Goal: Task Accomplishment & Management: Manage account settings

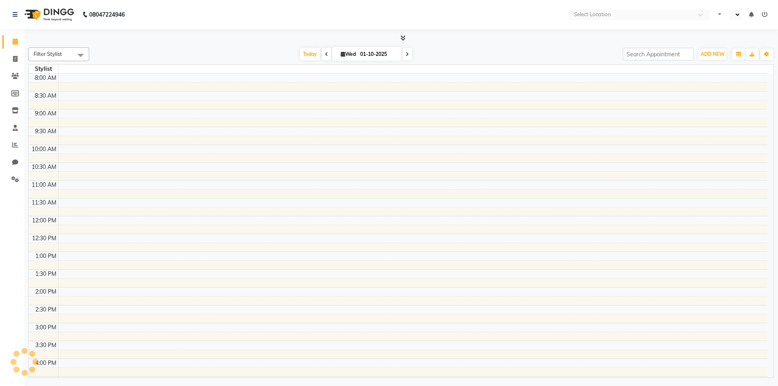
select select "en"
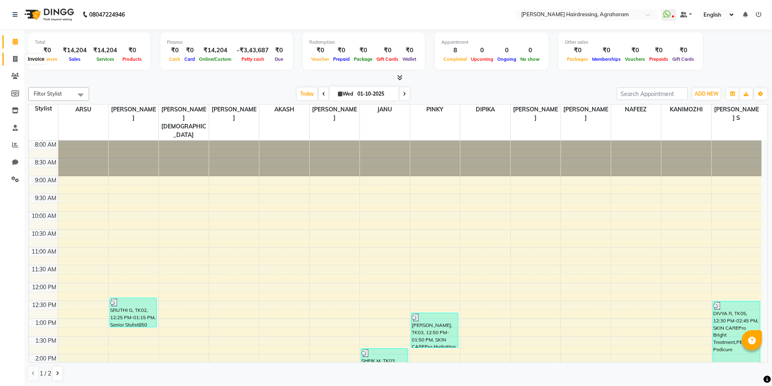
click at [18, 58] on span at bounding box center [15, 59] width 14 height 9
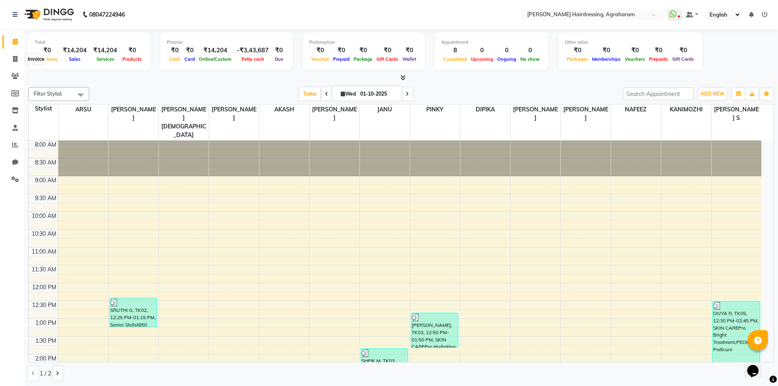
select select "7962"
select select "service"
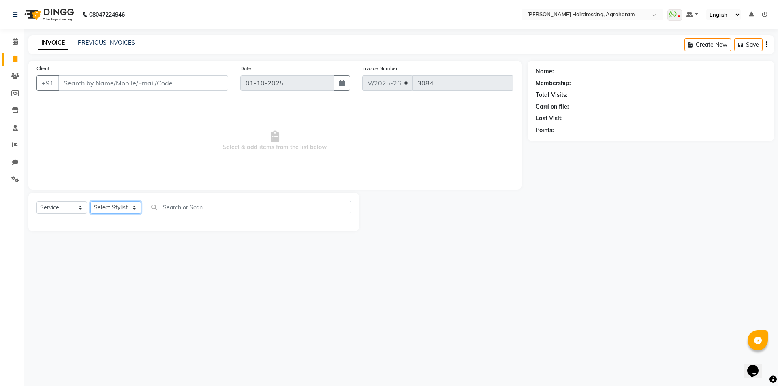
click at [137, 202] on select "Select Stylist" at bounding box center [115, 207] width 51 height 13
select select "85297"
click at [90, 201] on select "Select Stylist AASH MUHAMMED AFTAB AKASH ARSU DIPIKA GOMATHI S JANU KANIMOZHI M…" at bounding box center [126, 207] width 72 height 13
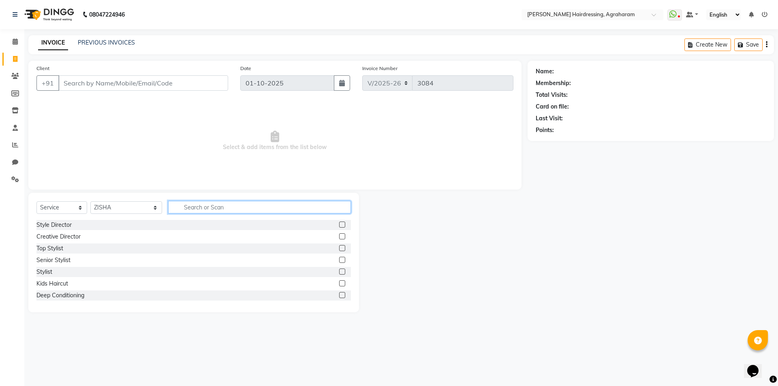
click at [179, 207] on input "text" at bounding box center [259, 207] width 183 height 13
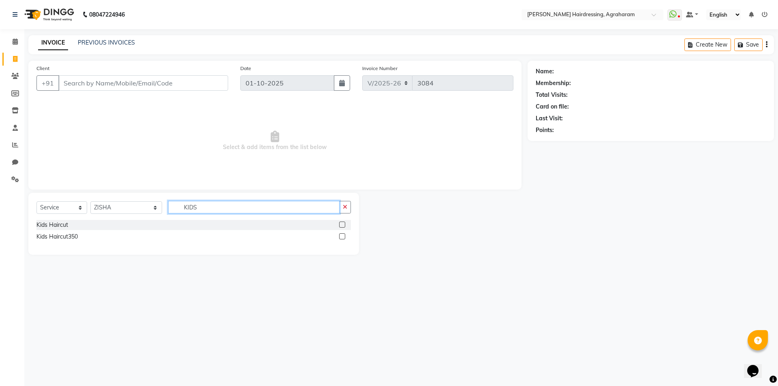
type input "KIDS"
click at [340, 224] on label at bounding box center [342, 225] width 6 height 6
click at [340, 224] on input "checkbox" at bounding box center [341, 224] width 5 height 5
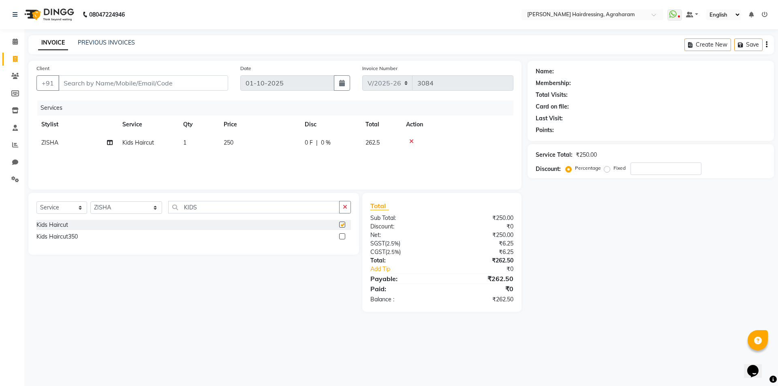
checkbox input "false"
click at [92, 80] on input "Client" at bounding box center [143, 82] width 170 height 15
type input "8"
type input "0"
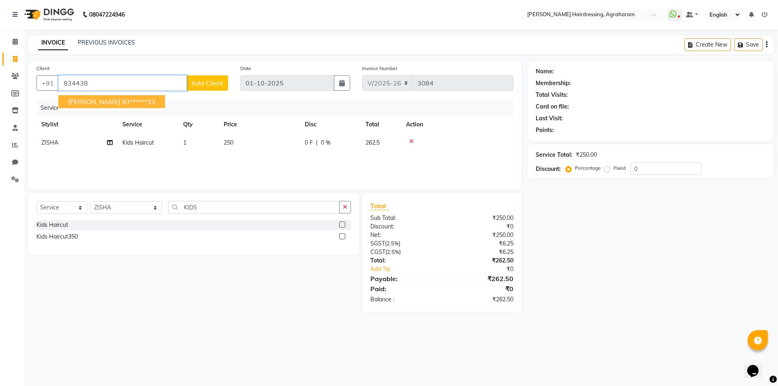
click at [122, 105] on ngb-highlight "83******33" at bounding box center [138, 102] width 33 height 8
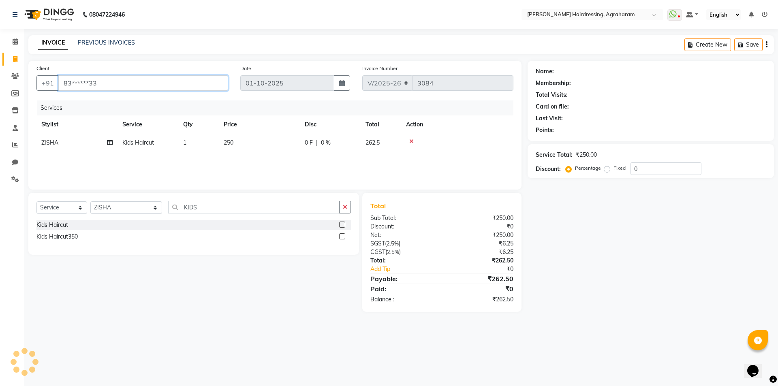
type input "83******33"
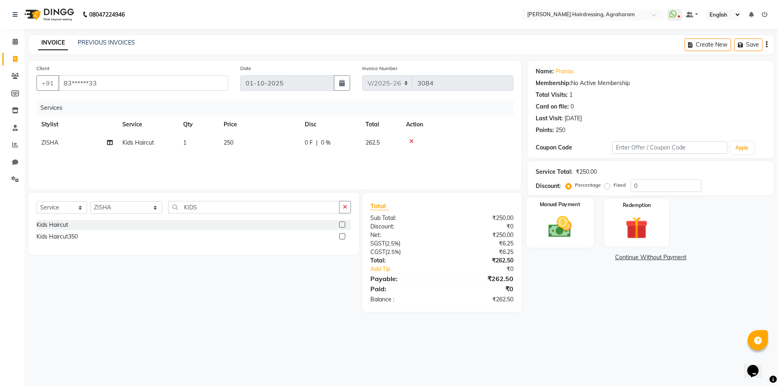
click at [561, 232] on img at bounding box center [560, 226] width 38 height 27
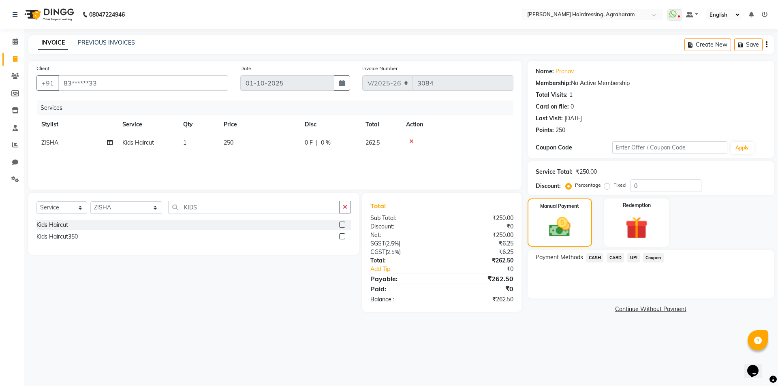
click at [632, 257] on span "UPI" at bounding box center [633, 257] width 13 height 9
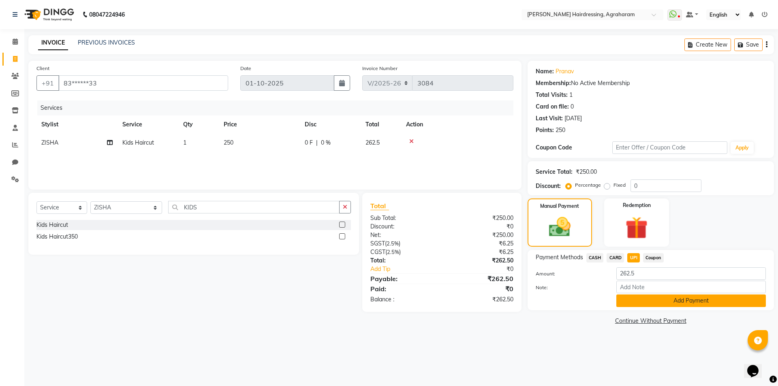
click at [686, 300] on button "Add Payment" at bounding box center [690, 300] width 149 height 13
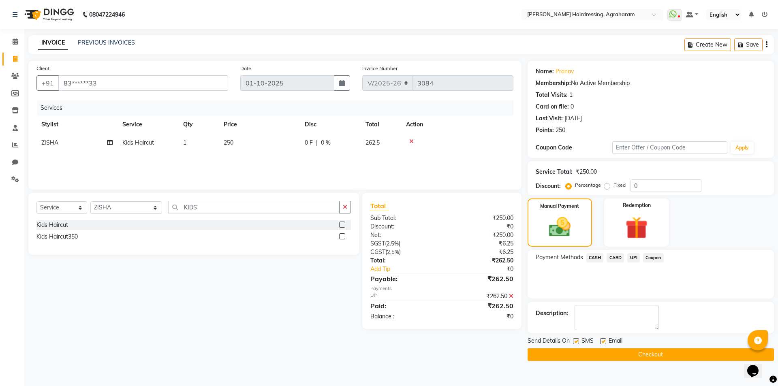
click at [656, 353] on button "Checkout" at bounding box center [650, 354] width 246 height 13
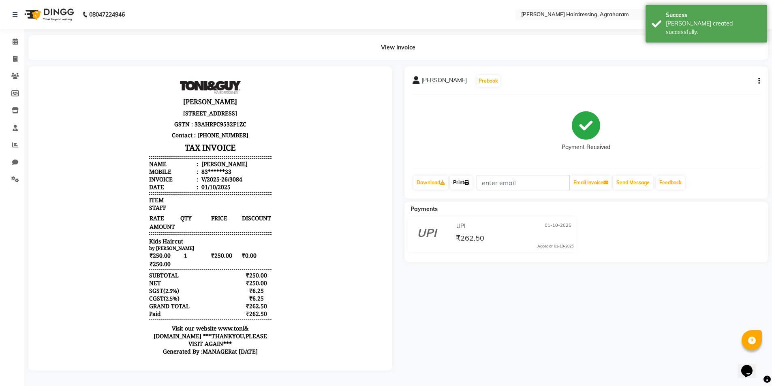
click at [467, 185] on link "Print" at bounding box center [461, 183] width 23 height 14
click at [12, 60] on span at bounding box center [15, 59] width 14 height 9
select select "service"
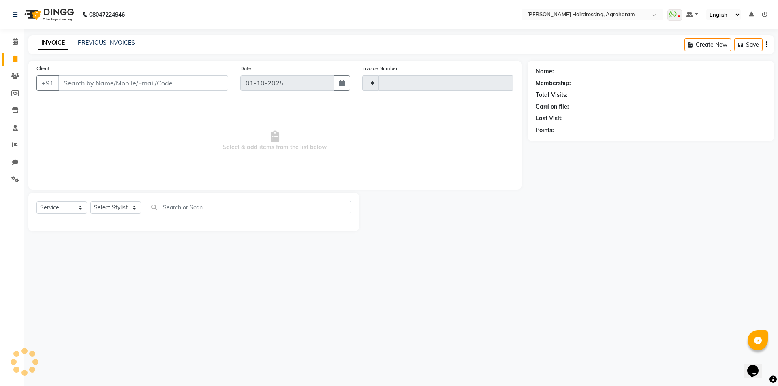
type input "3085"
select select "7962"
click at [109, 42] on link "PREVIOUS INVOICES" at bounding box center [106, 42] width 57 height 7
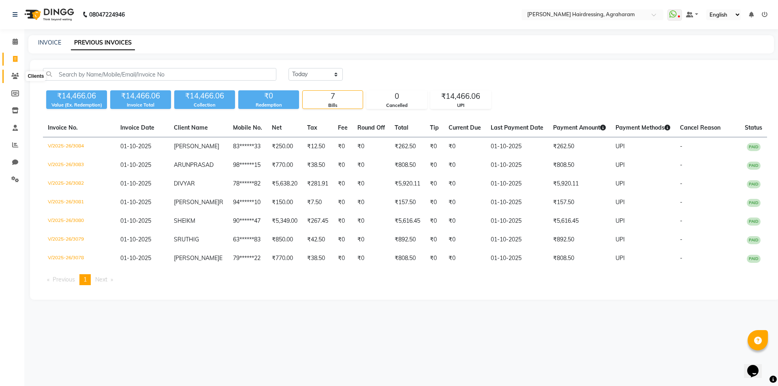
click at [16, 76] on icon at bounding box center [15, 76] width 8 height 6
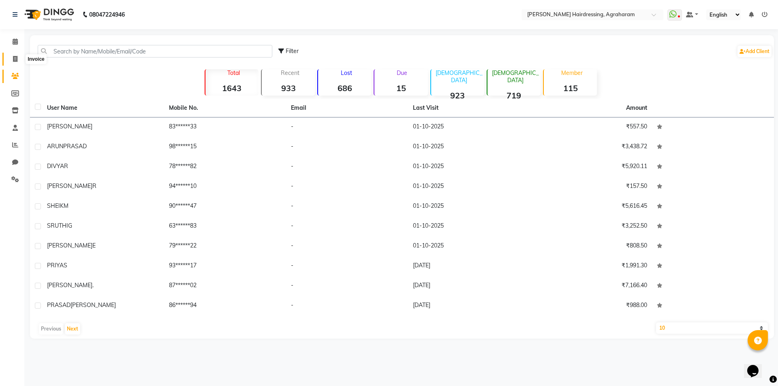
click at [16, 58] on icon at bounding box center [15, 59] width 4 height 6
select select "service"
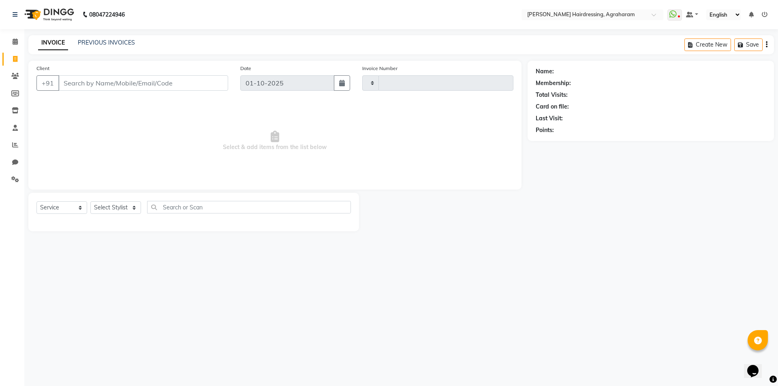
type input "3085"
select select "7962"
click at [124, 214] on div "Select Service Product Membership Package Voucher Prepaid Gift Card Select Styl…" at bounding box center [193, 210] width 314 height 19
click at [131, 208] on select "Select Stylist AASH MUHAMMED AFTAB AKASH ARSU DIPIKA GOMATHI S JANU KANIMOZHI M…" at bounding box center [126, 207] width 72 height 13
select select "92172"
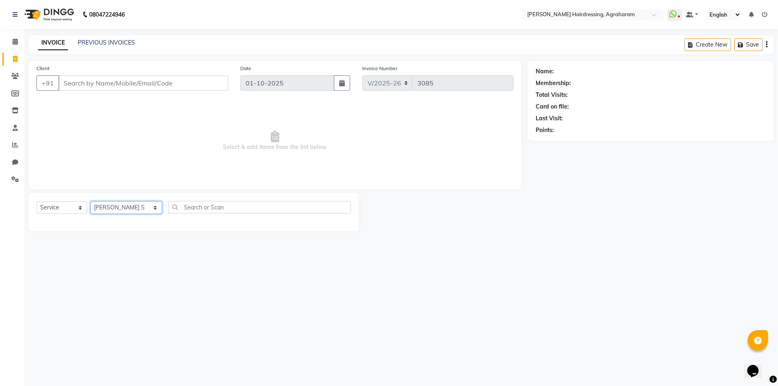
click at [90, 201] on select "Select Stylist AASH MUHAMMED AFTAB AKASH ARSU DIPIKA GOMATHI S JANU KANIMOZHI M…" at bounding box center [126, 207] width 72 height 13
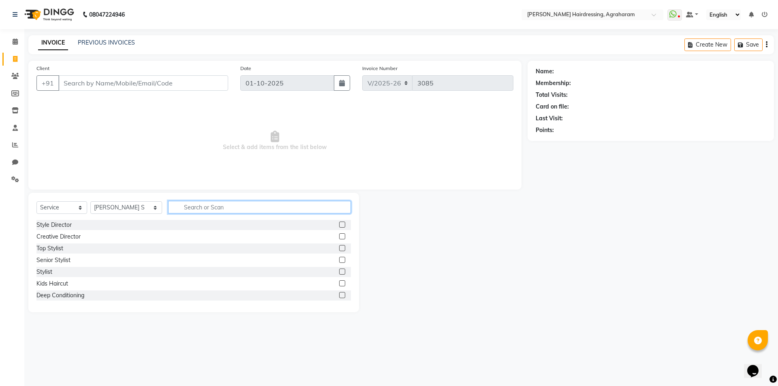
click at [198, 208] on input "text" at bounding box center [259, 207] width 183 height 13
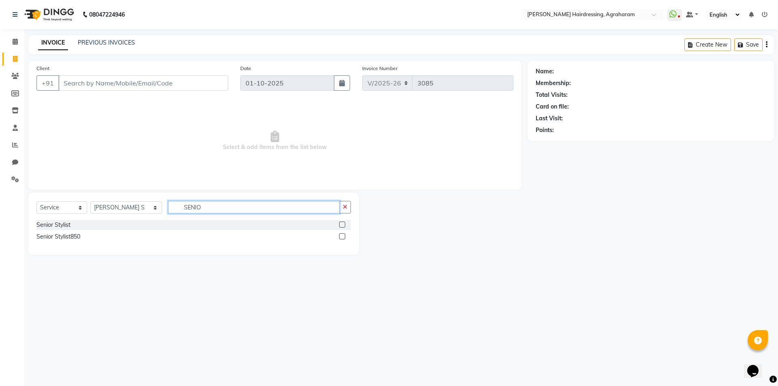
type input "SENIO"
click at [340, 239] on div at bounding box center [341, 237] width 5 height 9
click at [342, 237] on label at bounding box center [342, 236] width 6 height 6
click at [342, 237] on input "checkbox" at bounding box center [341, 236] width 5 height 5
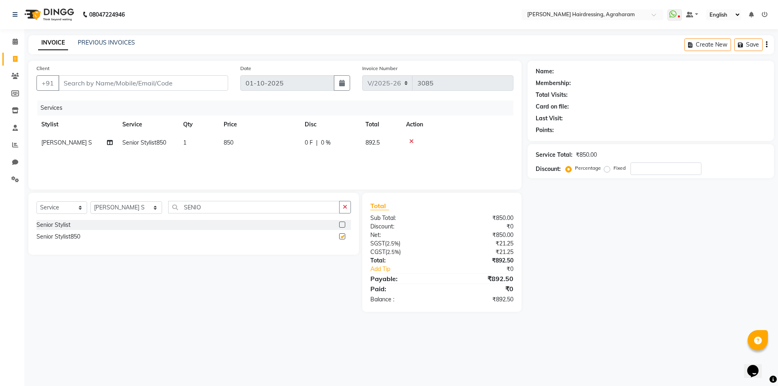
checkbox input "false"
click at [119, 82] on input "Client" at bounding box center [143, 82] width 170 height 15
type input "9"
type input "0"
type input "9865150142"
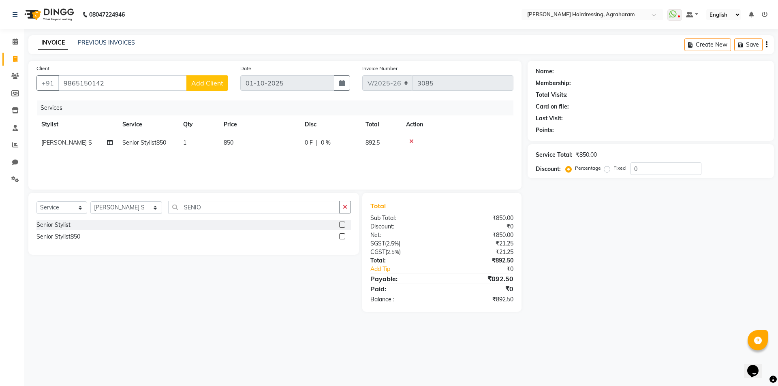
click at [213, 87] on button "Add Client" at bounding box center [207, 82] width 42 height 15
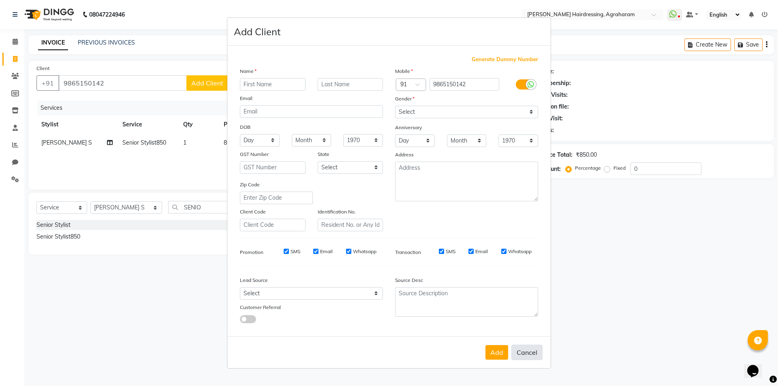
click at [527, 351] on button "Cancel" at bounding box center [526, 352] width 31 height 15
select select
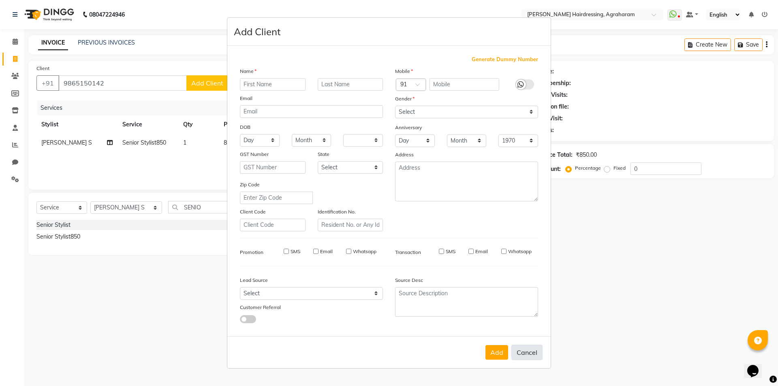
select select
checkbox input "false"
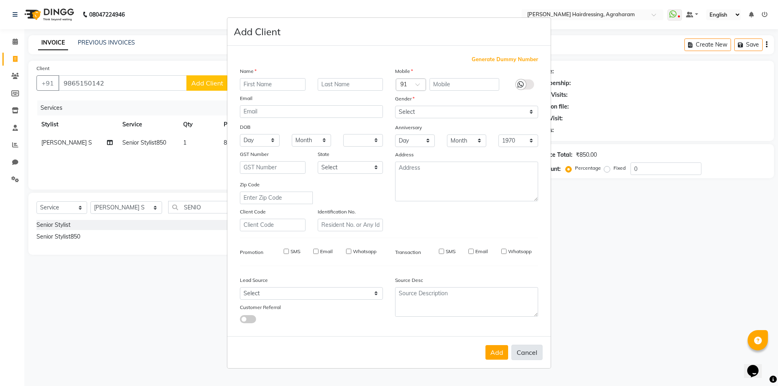
checkbox input "false"
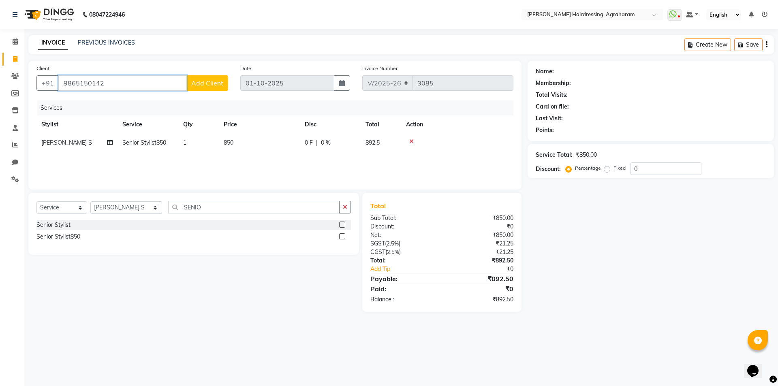
click at [122, 85] on input "9865150142" at bounding box center [122, 82] width 128 height 15
click at [70, 86] on input "9865150144" at bounding box center [122, 82] width 128 height 15
click at [81, 85] on input "9865150144" at bounding box center [122, 82] width 128 height 15
click at [92, 84] on input "9865150144" at bounding box center [122, 82] width 128 height 15
click at [98, 85] on input "9865150144" at bounding box center [122, 82] width 128 height 15
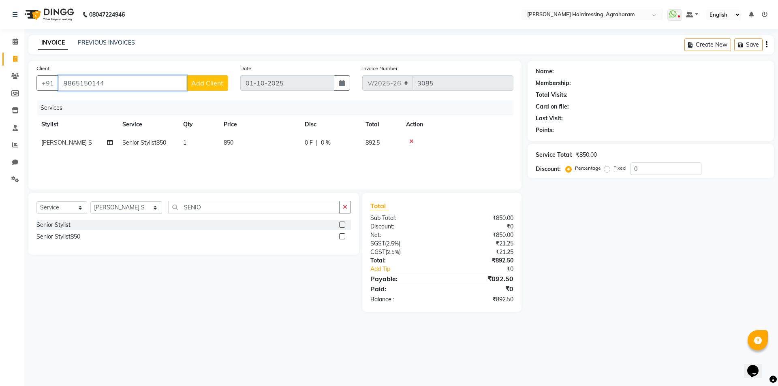
click at [108, 85] on input "9865150144" at bounding box center [122, 82] width 128 height 15
type input "9865150144"
click at [211, 86] on span "Add Client" at bounding box center [207, 83] width 32 height 8
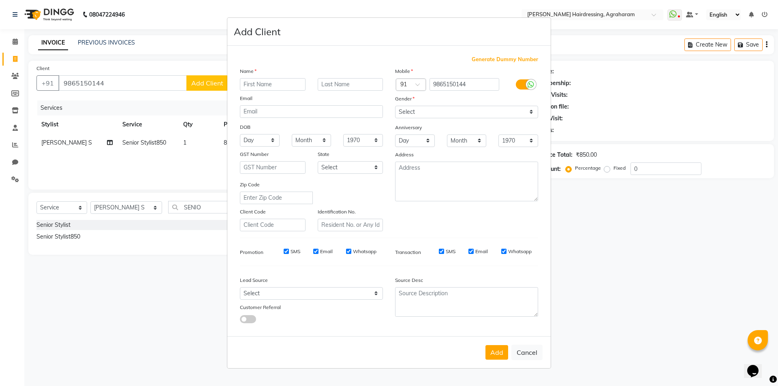
click at [290, 85] on input "text" at bounding box center [273, 84] width 66 height 13
type input "MALAR"
type input "VIZHI"
click at [467, 111] on select "Select Male Female Other Prefer Not To Say" at bounding box center [466, 112] width 143 height 13
select select "female"
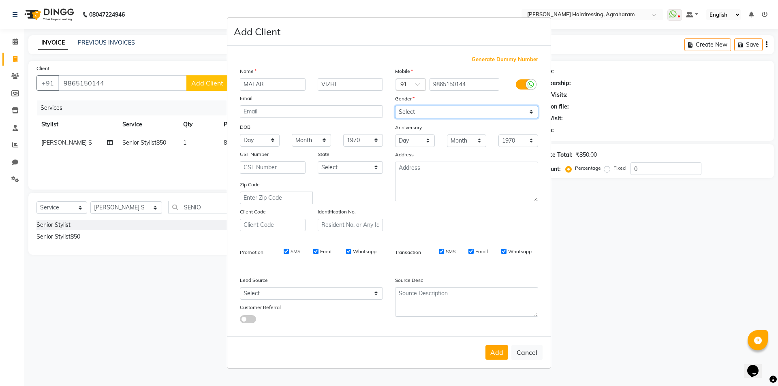
click at [395, 106] on select "Select Male Female Other Prefer Not To Say" at bounding box center [466, 112] width 143 height 13
click at [357, 295] on select "Select Walk-in Referral Internet Friend Word of Mouth Advertisement Facebook Ju…" at bounding box center [311, 293] width 143 height 13
select select "53193"
click at [240, 287] on select "Select Walk-in Referral Internet Friend Word of Mouth Advertisement Facebook Ju…" at bounding box center [311, 293] width 143 height 13
click at [434, 183] on textarea at bounding box center [466, 182] width 143 height 40
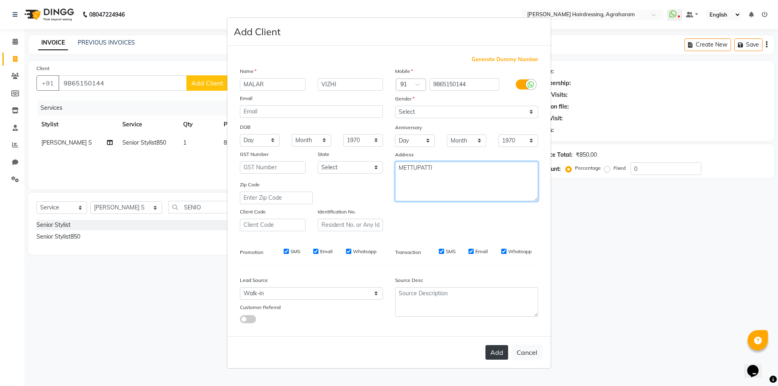
type textarea "METTUPATTI"
click at [502, 352] on button "Add" at bounding box center [496, 352] width 23 height 15
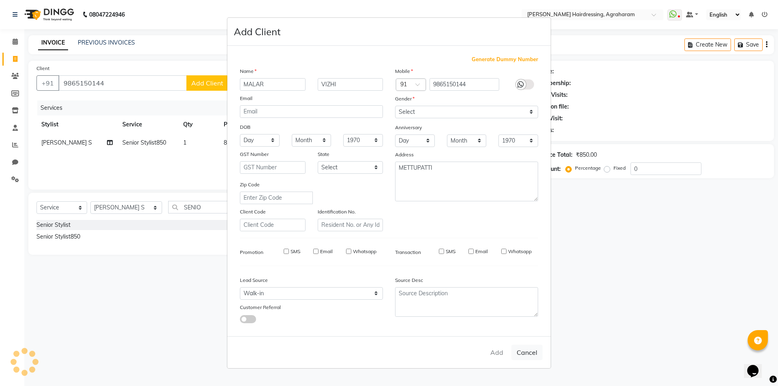
type input "98******44"
select select
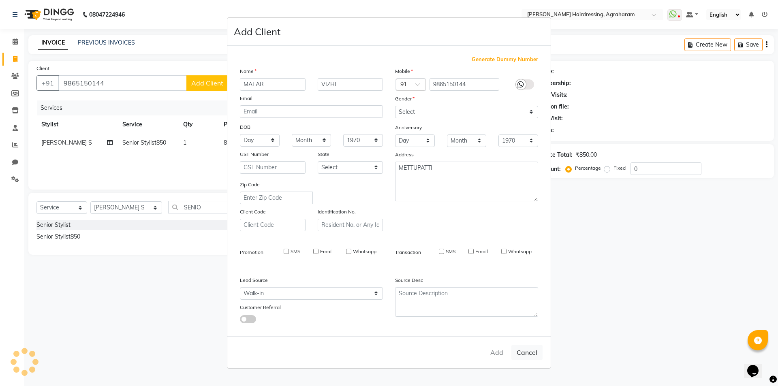
select select
checkbox input "false"
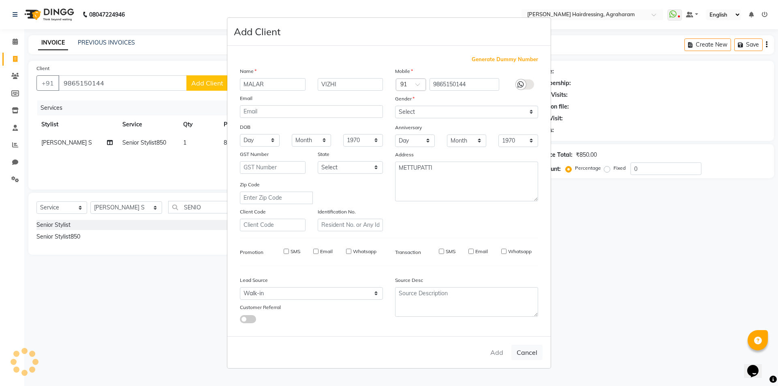
checkbox input "false"
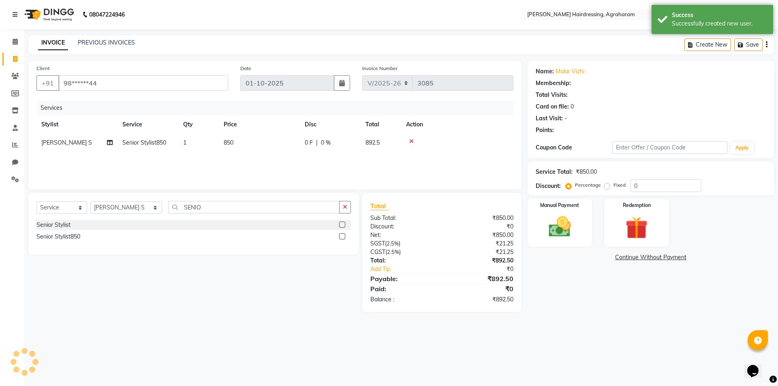
select select "1: Object"
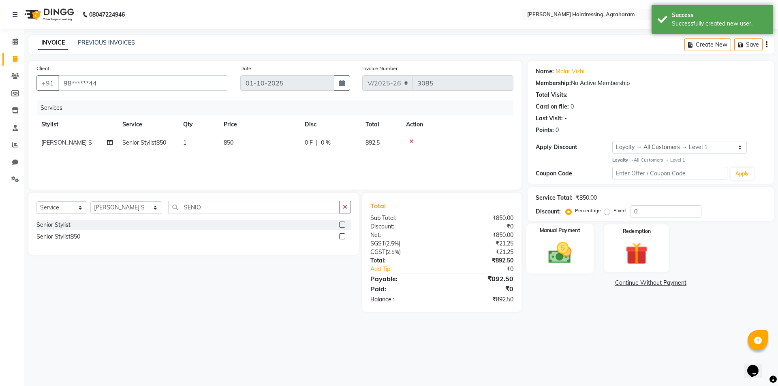
click at [562, 256] on img at bounding box center [560, 252] width 38 height 27
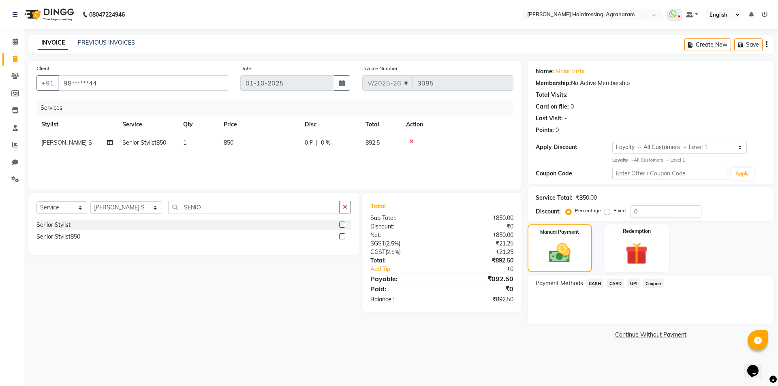
click at [596, 281] on span "CASH" at bounding box center [594, 283] width 17 height 9
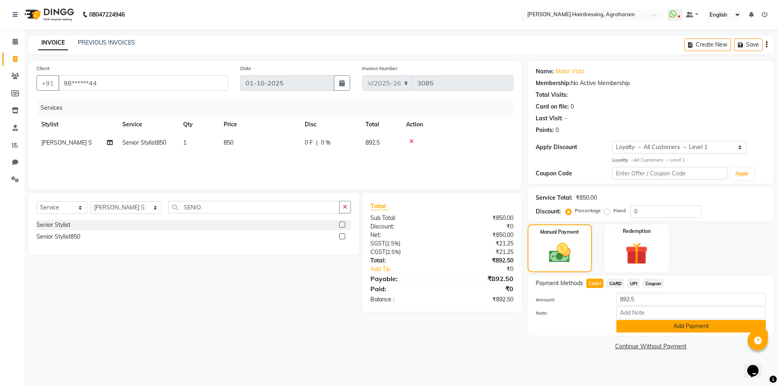
click at [680, 326] on button "Add Payment" at bounding box center [690, 326] width 149 height 13
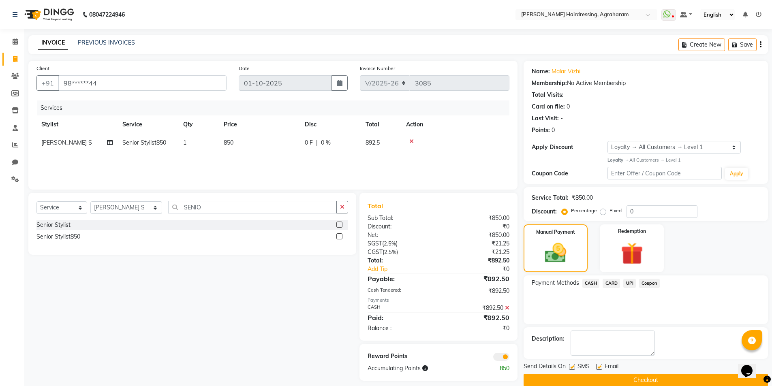
click at [657, 377] on button "Checkout" at bounding box center [645, 380] width 244 height 13
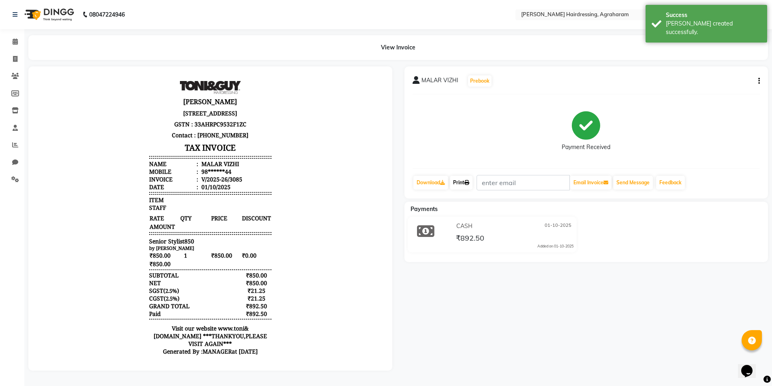
click at [464, 180] on link "Print" at bounding box center [461, 183] width 23 height 14
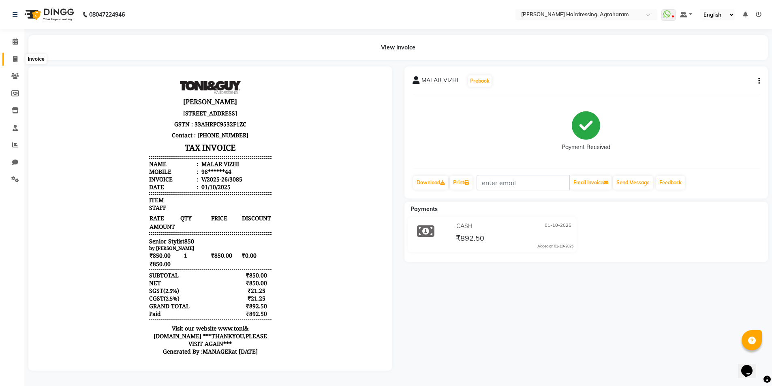
click at [17, 56] on icon at bounding box center [15, 59] width 4 height 6
select select "service"
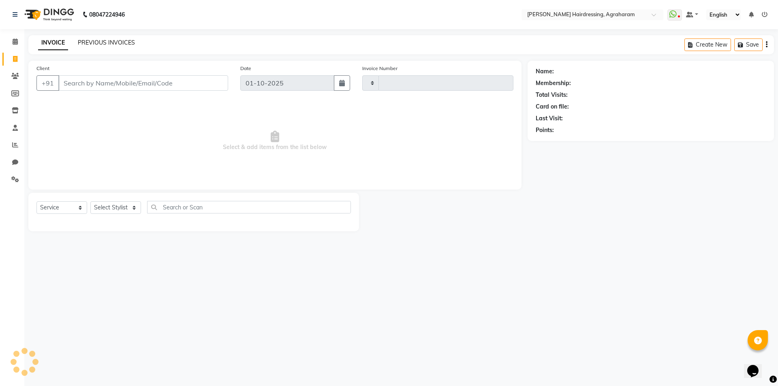
type input "3086"
select select "7962"
click at [97, 43] on link "PREVIOUS INVOICES" at bounding box center [106, 42] width 57 height 7
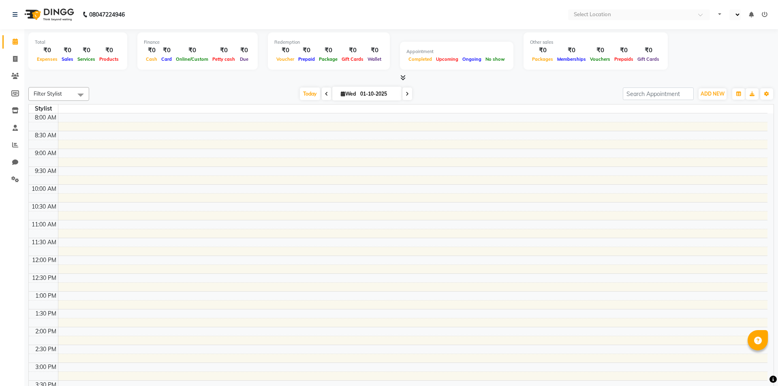
select select "en"
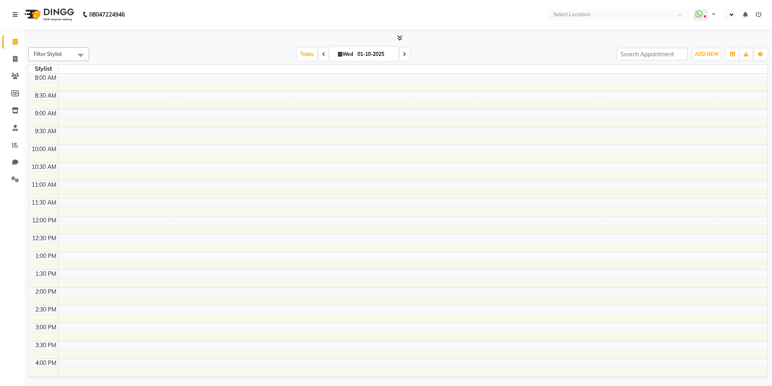
select select "en"
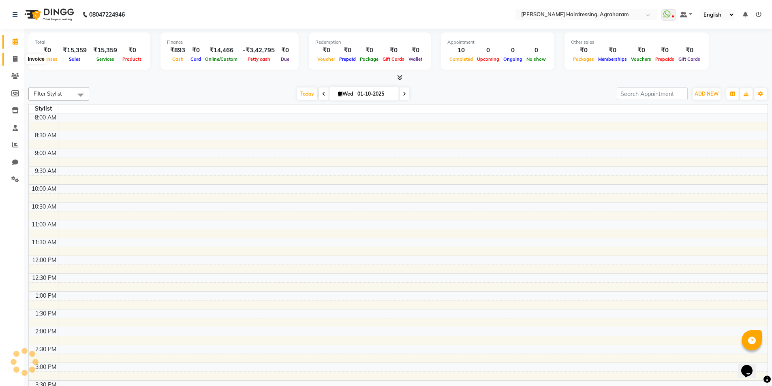
click at [13, 61] on icon at bounding box center [15, 59] width 4 height 6
select select "service"
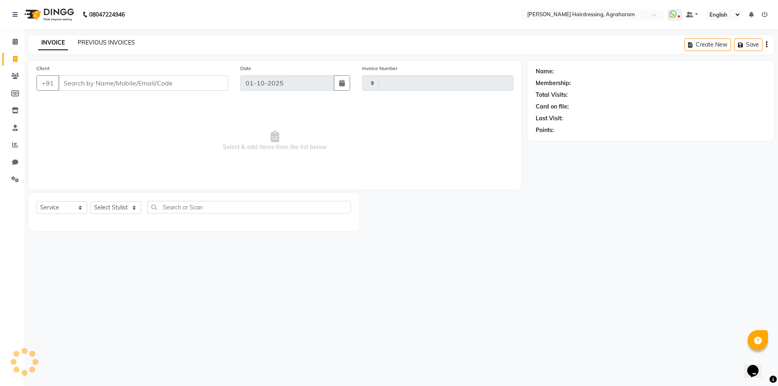
click at [102, 42] on link "PREVIOUS INVOICES" at bounding box center [106, 42] width 57 height 7
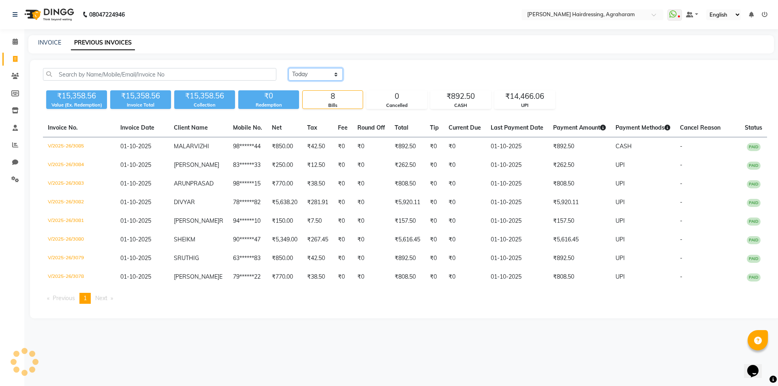
click at [331, 77] on select "Today Yesterday Custom Range" at bounding box center [315, 74] width 54 height 13
click at [288, 68] on select "Today Yesterday Custom Range" at bounding box center [315, 74] width 54 height 13
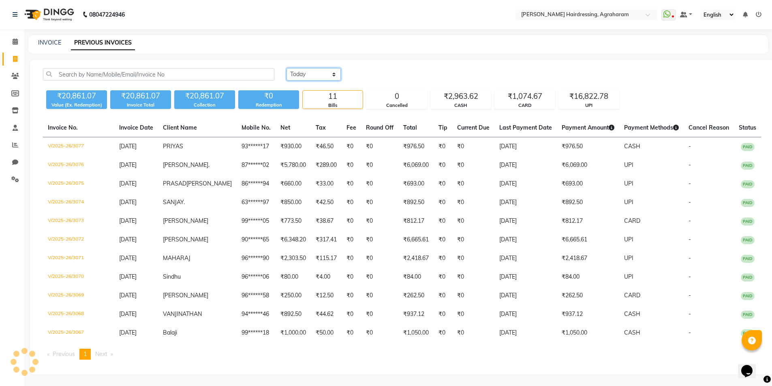
drag, startPoint x: 331, startPoint y: 73, endPoint x: 330, endPoint y: 80, distance: 7.7
click at [331, 73] on select "Today Yesterday Custom Range" at bounding box center [313, 74] width 54 height 13
select select "range"
click at [286, 68] on select "Today Yesterday Custom Range" at bounding box center [313, 74] width 54 height 13
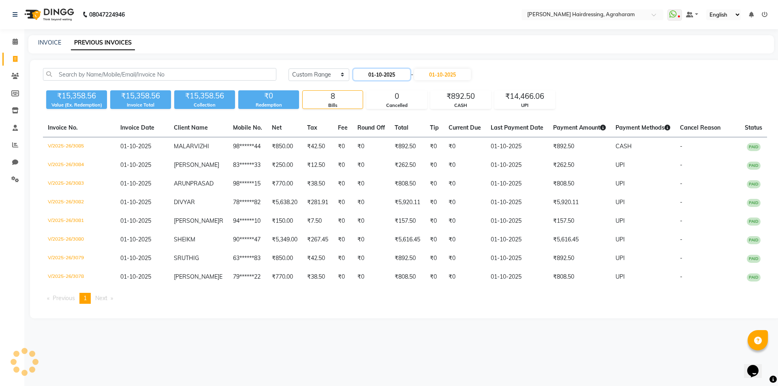
click at [388, 75] on input "01-10-2025" at bounding box center [381, 74] width 57 height 11
select select "10"
select select "2025"
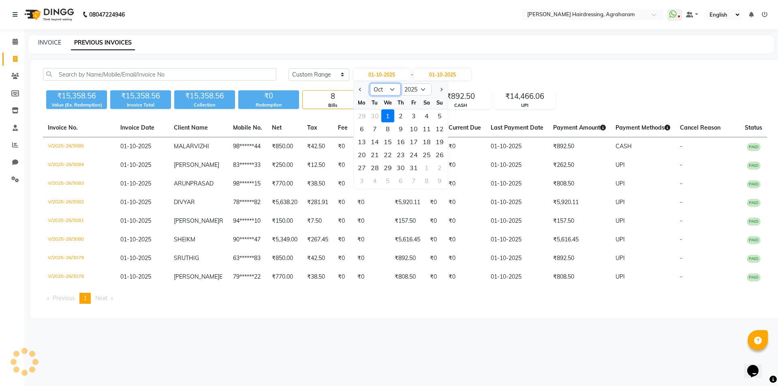
drag, startPoint x: 390, startPoint y: 89, endPoint x: 390, endPoint y: 94, distance: 4.9
click at [390, 88] on select "Jan Feb Mar Apr May Jun Jul Aug Sep Oct Nov Dec" at bounding box center [385, 89] width 31 height 12
select select "9"
click at [370, 83] on select "Jan Feb Mar Apr May Jun Jul Aug Sep Oct Nov Dec" at bounding box center [385, 89] width 31 height 12
click at [440, 157] on div "28" at bounding box center [439, 154] width 13 height 13
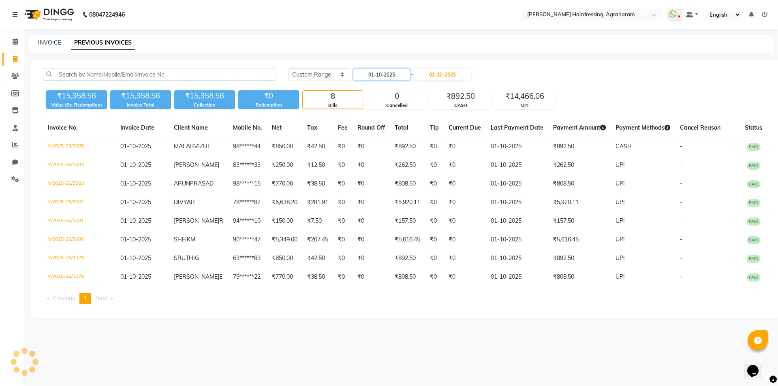
type input "28-09-2025"
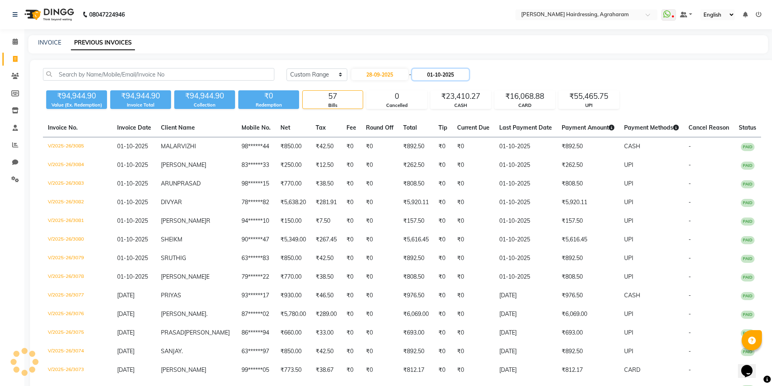
click at [445, 78] on input "01-10-2025" at bounding box center [440, 74] width 57 height 11
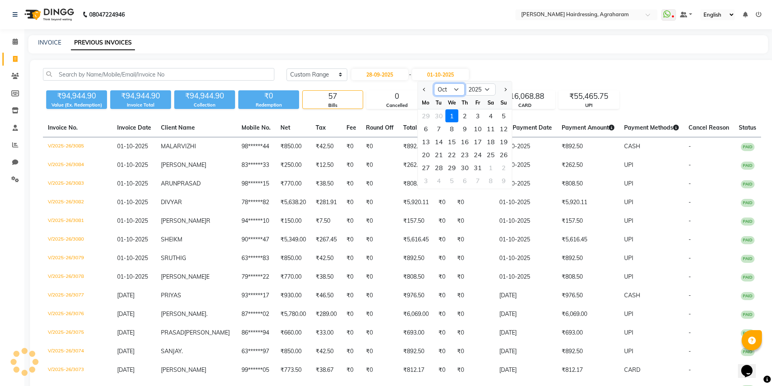
click at [451, 92] on select "Sep Oct Nov Dec" at bounding box center [449, 89] width 31 height 12
select select "9"
click at [434, 83] on select "Sep Oct Nov Dec" at bounding box center [449, 89] width 31 height 12
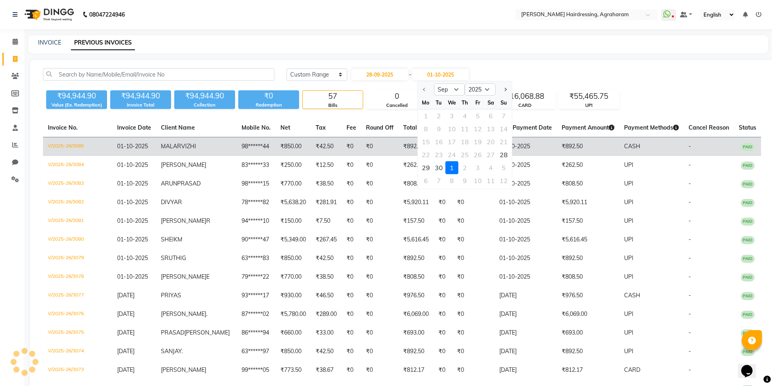
click at [505, 154] on div "28" at bounding box center [503, 154] width 13 height 13
type input "28-09-2025"
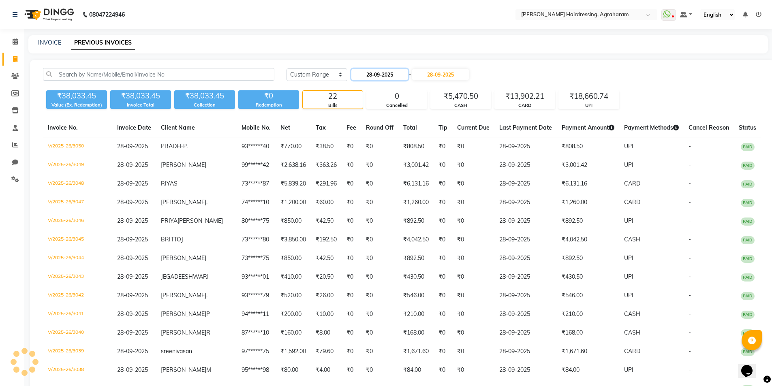
click at [382, 73] on input "28-09-2025" at bounding box center [379, 74] width 57 height 11
select select "9"
select select "2025"
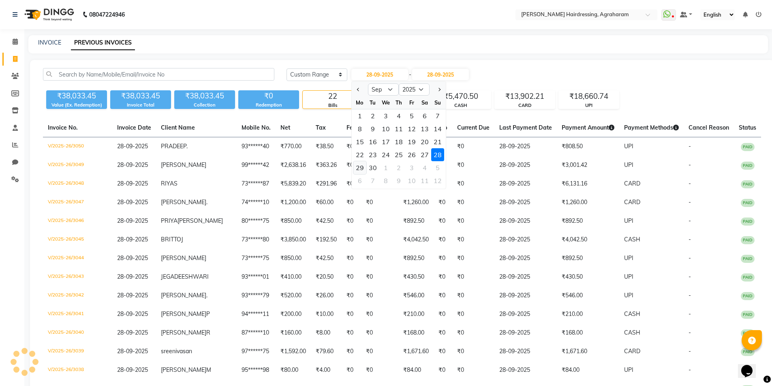
click at [358, 168] on div "29" at bounding box center [359, 167] width 13 height 13
type input "29-09-2025"
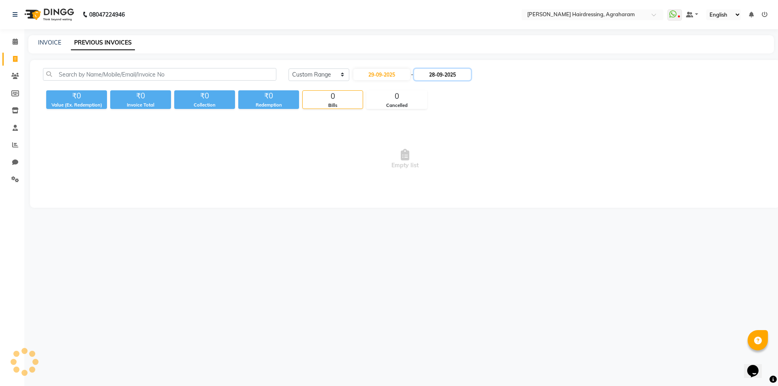
click at [448, 78] on input "28-09-2025" at bounding box center [442, 74] width 57 height 11
click at [427, 173] on div "29" at bounding box center [427, 167] width 13 height 13
type input "29-09-2025"
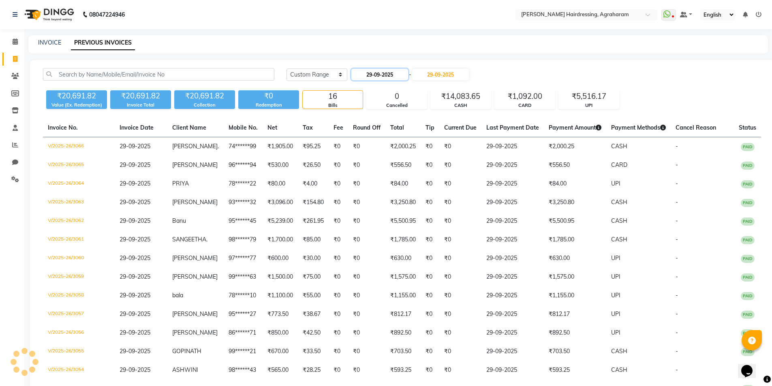
click at [391, 74] on input "29-09-2025" at bounding box center [379, 74] width 57 height 11
select select "9"
select select "2025"
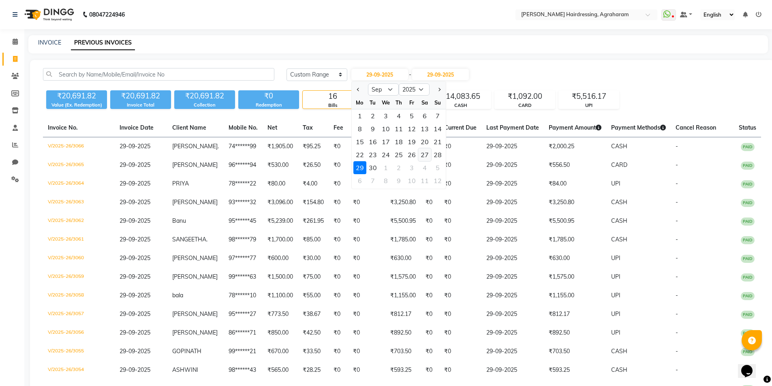
click at [419, 155] on div "27" at bounding box center [424, 154] width 13 height 13
type input "27-09-2025"
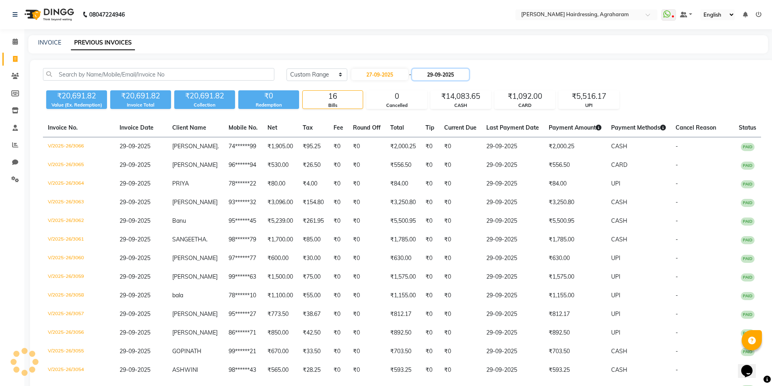
click at [442, 75] on input "29-09-2025" at bounding box center [440, 74] width 57 height 11
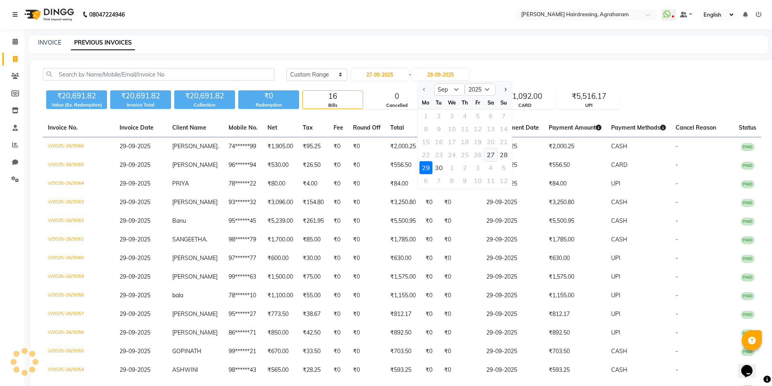
click at [493, 156] on div "27" at bounding box center [490, 154] width 13 height 13
type input "27-09-2025"
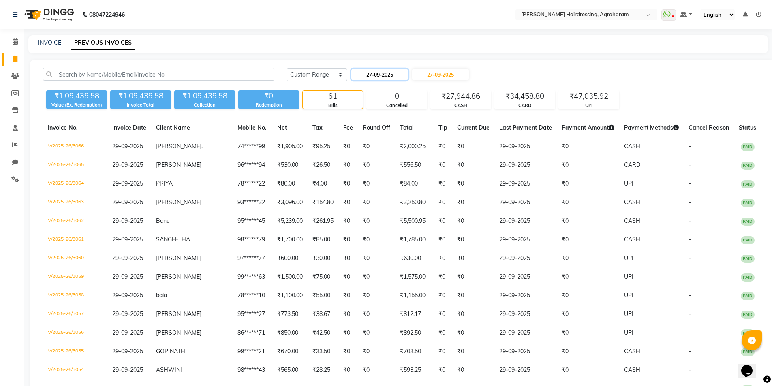
click at [376, 76] on input "27-09-2025" at bounding box center [379, 74] width 57 height 11
select select "9"
select select "2025"
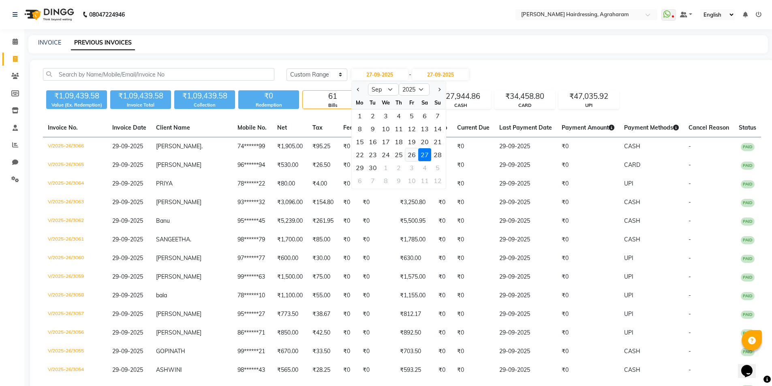
click at [411, 157] on div "26" at bounding box center [411, 154] width 13 height 13
type input "26-09-2025"
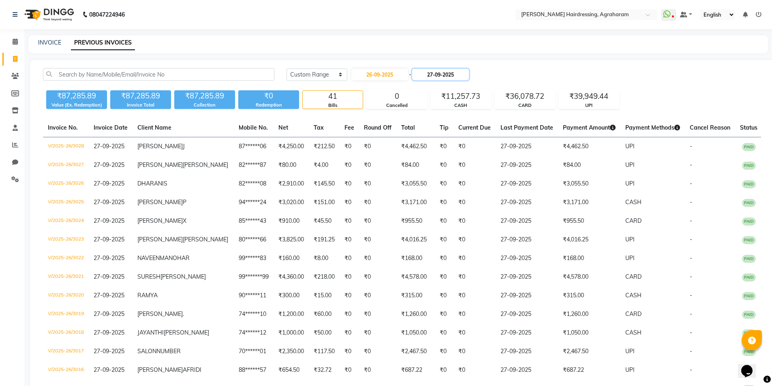
click at [439, 79] on input "27-09-2025" at bounding box center [440, 74] width 57 height 11
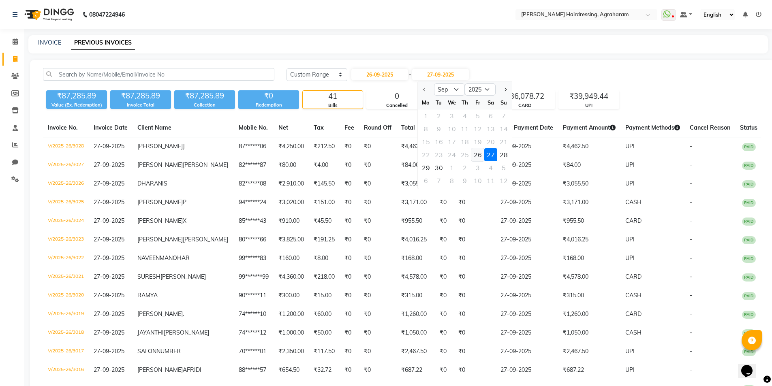
click at [478, 156] on div "26" at bounding box center [477, 154] width 13 height 13
type input "26-09-2025"
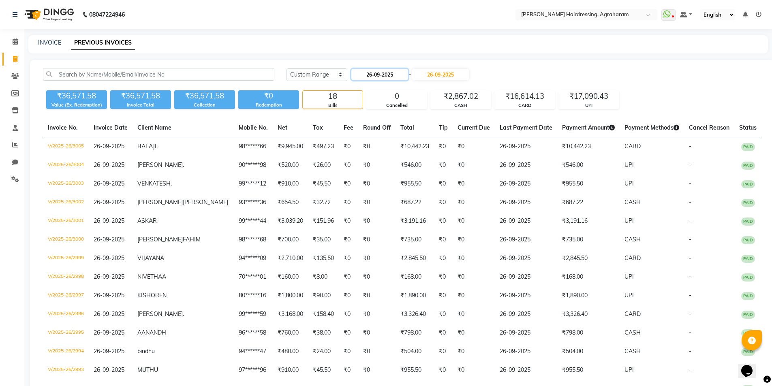
click at [380, 75] on input "26-09-2025" at bounding box center [379, 74] width 57 height 11
select select "9"
select select "2025"
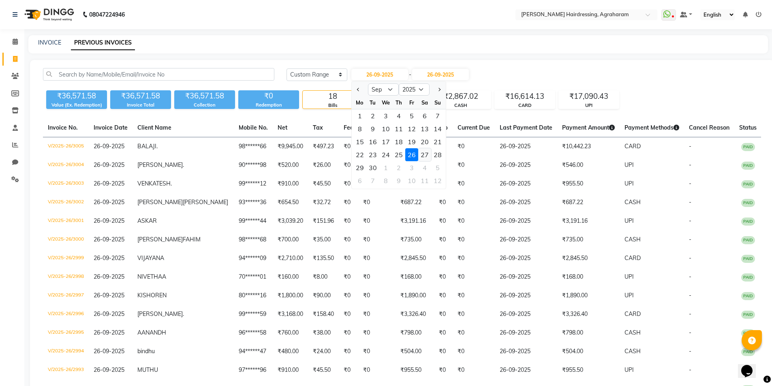
click at [425, 155] on div "27" at bounding box center [424, 154] width 13 height 13
type input "27-09-2025"
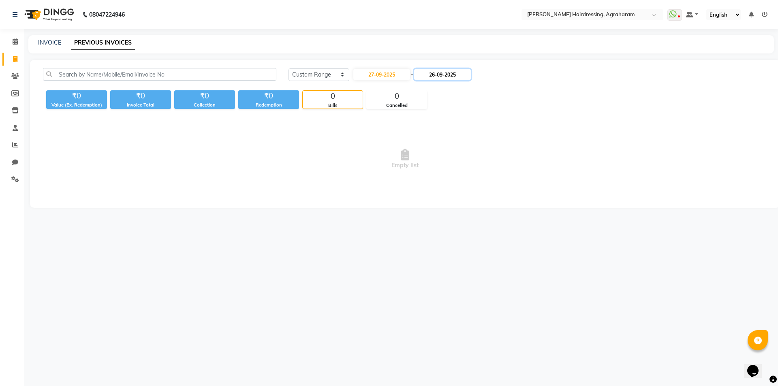
click at [438, 72] on input "26-09-2025" at bounding box center [442, 74] width 57 height 11
click at [491, 158] on div "27" at bounding box center [492, 154] width 13 height 13
type input "27-09-2025"
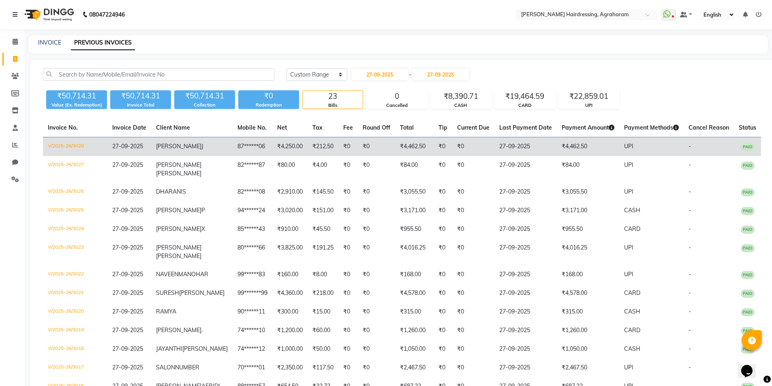
click at [182, 146] on span "JEYASUDHA" at bounding box center [178, 146] width 45 height 7
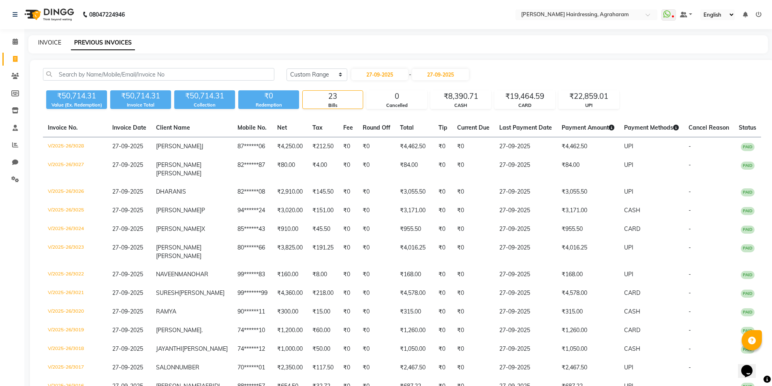
click at [47, 44] on link "INVOICE" at bounding box center [49, 42] width 23 height 7
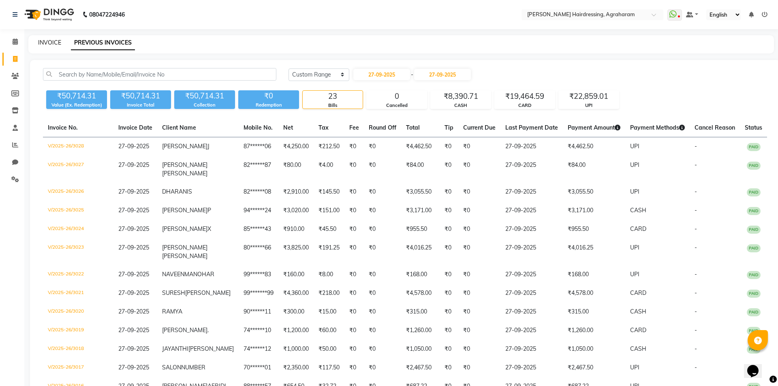
select select "7962"
select select "service"
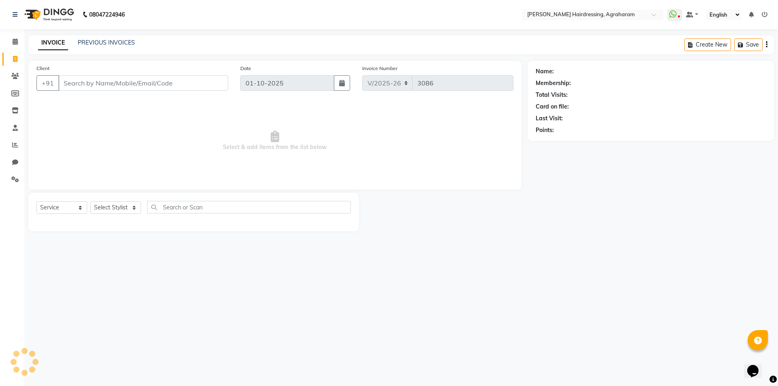
click at [114, 38] on div "PREVIOUS INVOICES" at bounding box center [106, 42] width 57 height 9
click at [112, 41] on link "PREVIOUS INVOICES" at bounding box center [106, 42] width 57 height 7
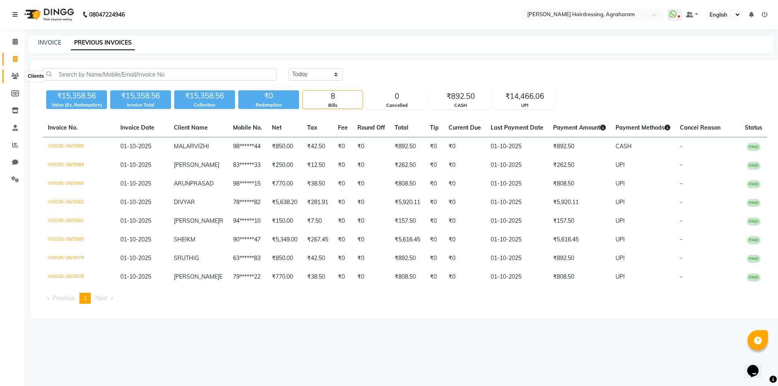
click at [13, 75] on icon at bounding box center [15, 76] width 8 height 6
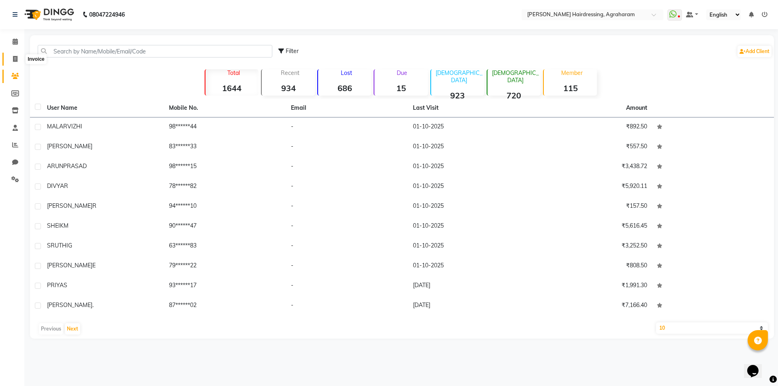
click at [15, 60] on icon at bounding box center [15, 59] width 4 height 6
select select "service"
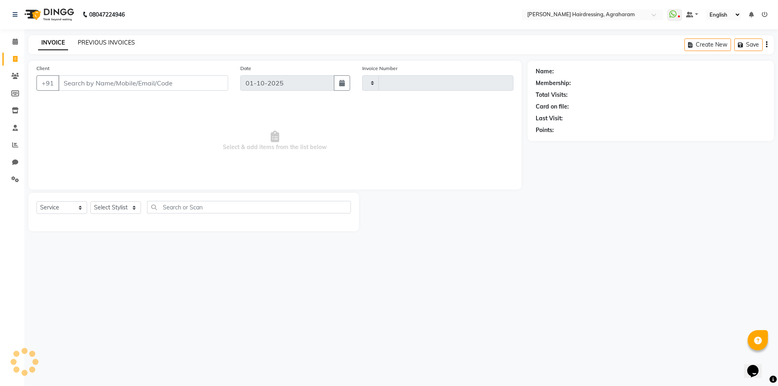
type input "3086"
select select "7962"
click at [92, 41] on link "PREVIOUS INVOICES" at bounding box center [106, 42] width 57 height 7
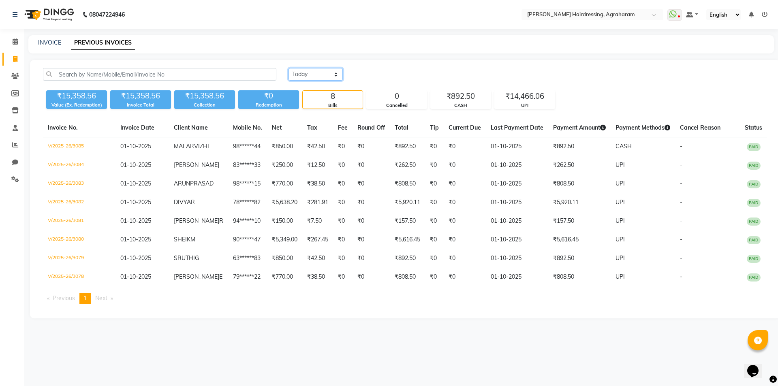
click at [311, 72] on select "Today Yesterday Custom Range" at bounding box center [315, 74] width 54 height 13
select select "range"
click at [288, 68] on select "Today Yesterday Custom Range" at bounding box center [315, 74] width 54 height 13
click at [395, 79] on input "01-10-2025" at bounding box center [381, 74] width 57 height 11
select select "10"
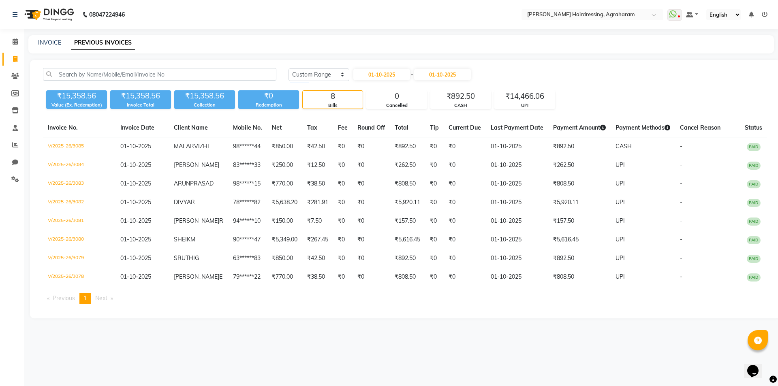
select select "2025"
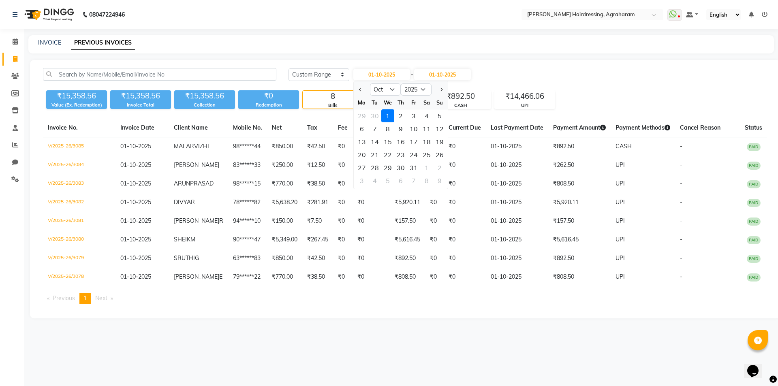
click at [392, 117] on div "1" at bounding box center [387, 115] width 13 height 13
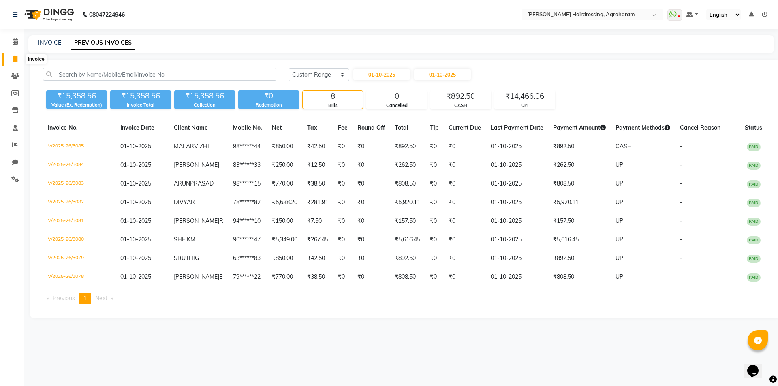
click at [19, 58] on span at bounding box center [15, 59] width 14 height 9
select select "service"
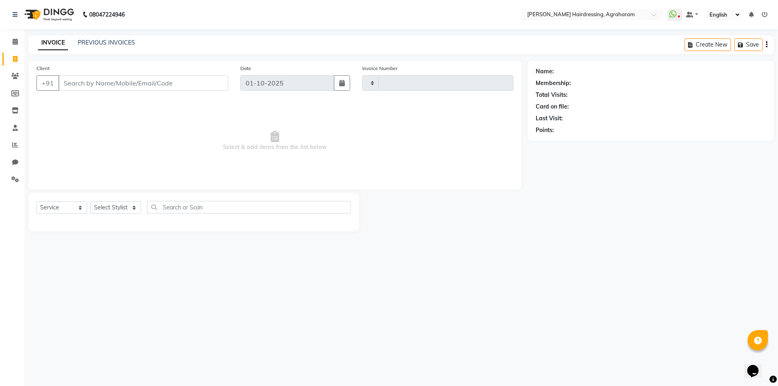
type input "3086"
select select "7962"
click at [79, 79] on input "Client" at bounding box center [143, 82] width 170 height 15
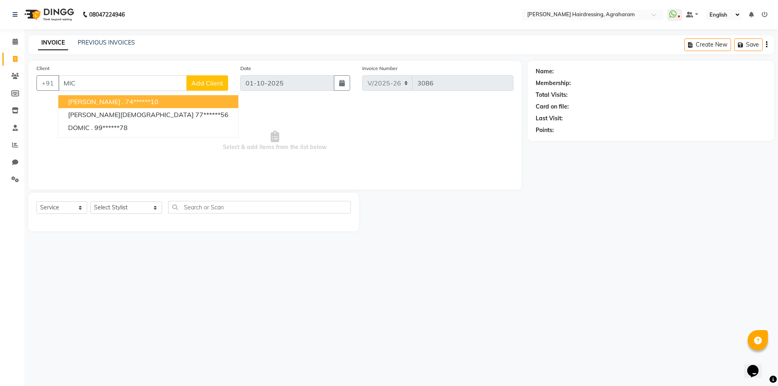
click at [125, 102] on ngb-highlight "74******10" at bounding box center [141, 102] width 33 height 8
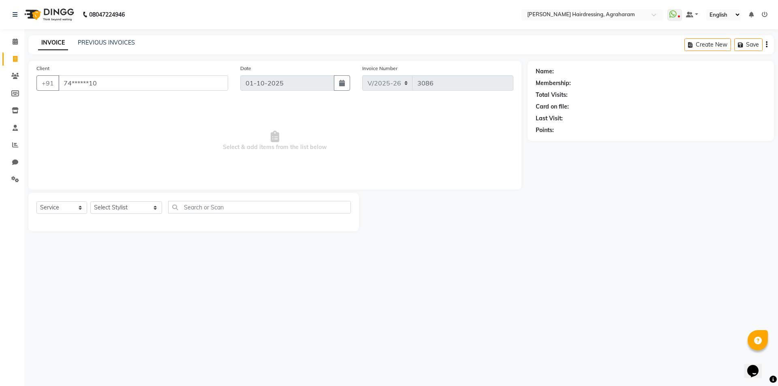
type input "74******10"
select select "1: Object"
click at [122, 208] on select "Select Stylist AASH MUHAMMED AFTAB AKASH ARSU DIPIKA GOMATHI S JANU KANIMOZHI M…" at bounding box center [126, 207] width 72 height 13
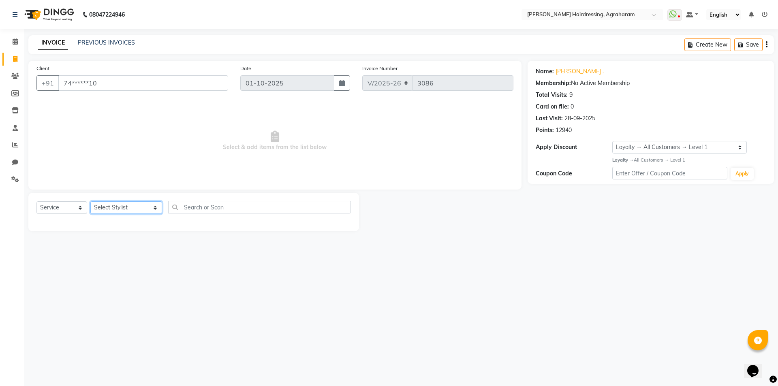
select select "72525"
click at [90, 201] on select "Select Stylist AASH MUHAMMED AFTAB AKASH ARSU DIPIKA GOMATHI S JANU KANIMOZHI M…" at bounding box center [126, 207] width 72 height 13
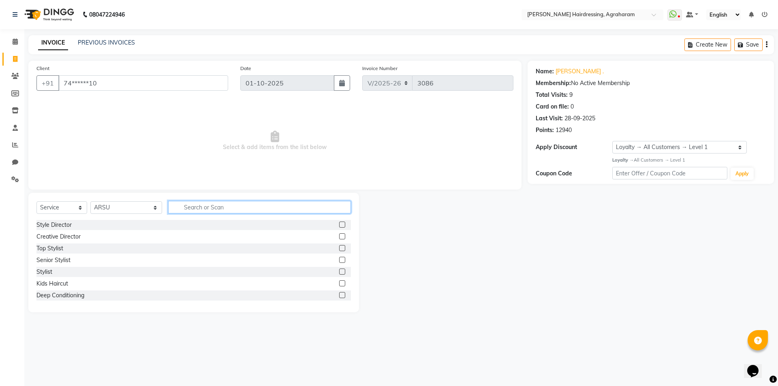
click at [179, 207] on input "text" at bounding box center [259, 207] width 183 height 13
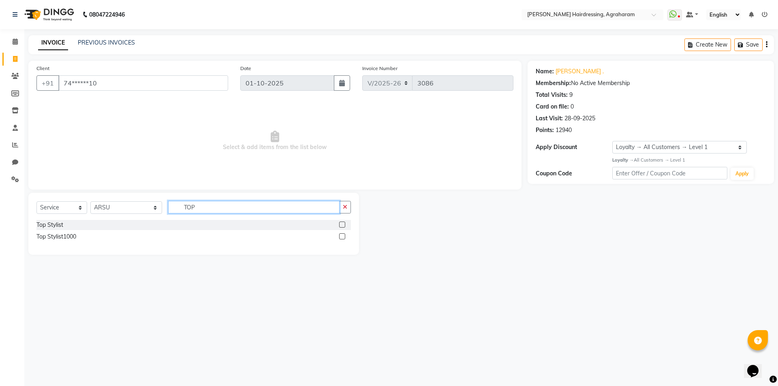
type input "TOP"
click at [344, 222] on label at bounding box center [342, 225] width 6 height 6
click at [344, 222] on input "checkbox" at bounding box center [341, 224] width 5 height 5
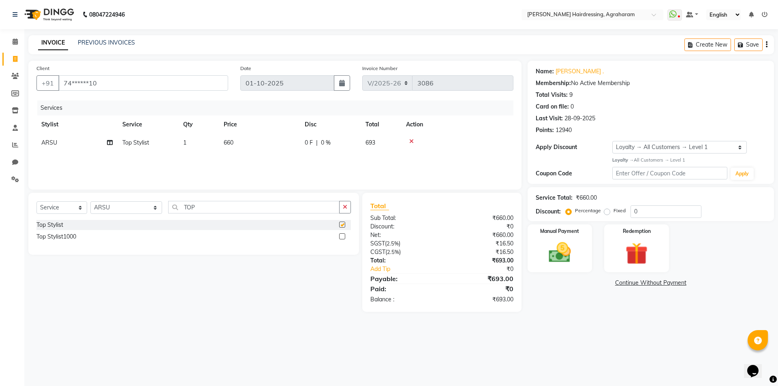
checkbox input "false"
click at [559, 256] on img at bounding box center [560, 252] width 38 height 27
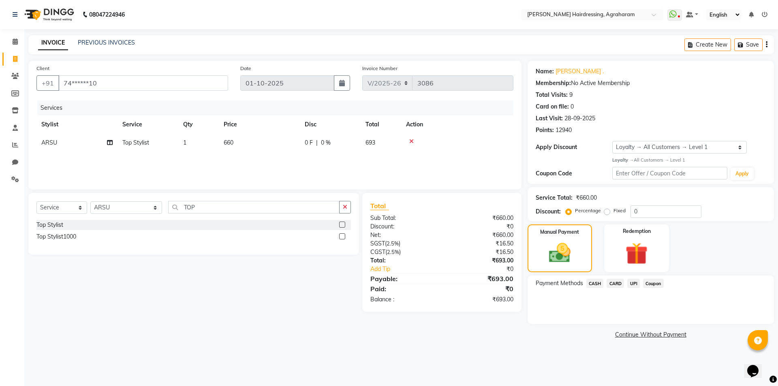
click at [613, 284] on span "CARD" at bounding box center [614, 283] width 17 height 9
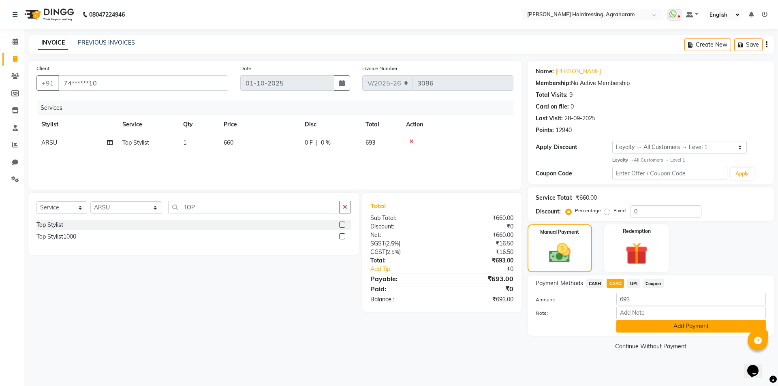
click at [690, 329] on button "Add Payment" at bounding box center [690, 326] width 149 height 13
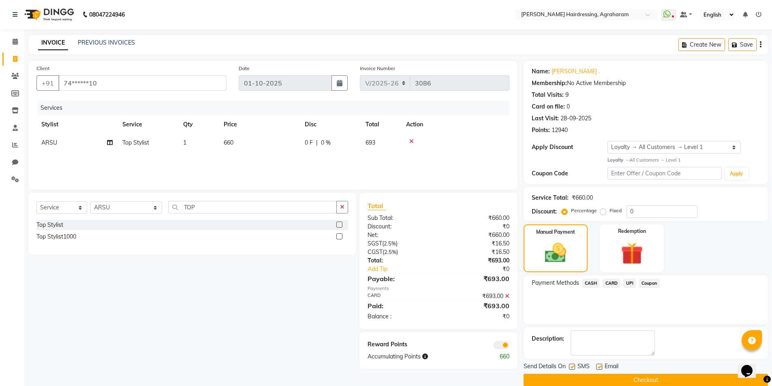
click at [655, 375] on button "Checkout" at bounding box center [645, 380] width 244 height 13
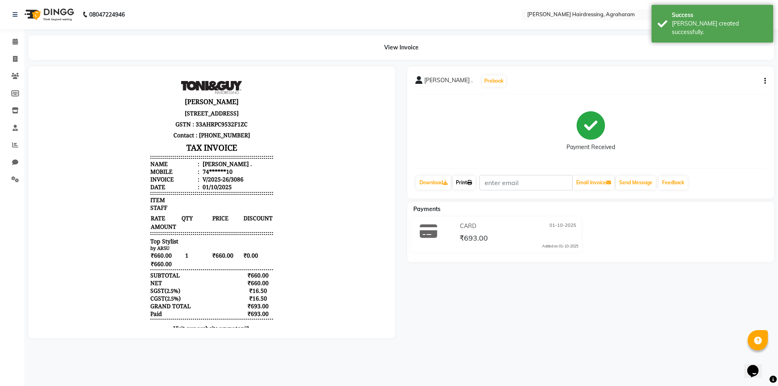
click at [468, 185] on link "Print" at bounding box center [463, 183] width 23 height 14
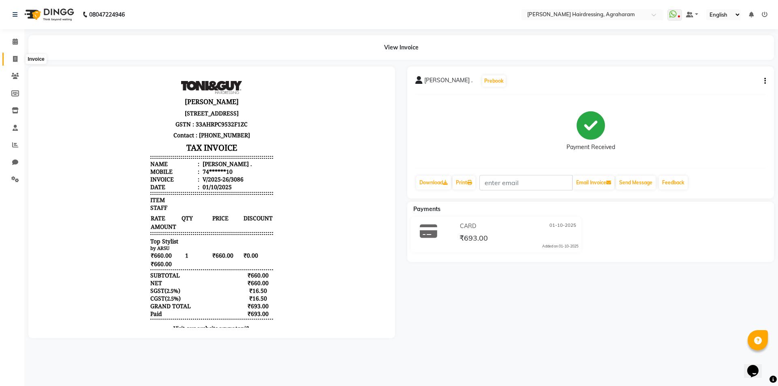
click at [16, 57] on icon at bounding box center [15, 59] width 4 height 6
select select "service"
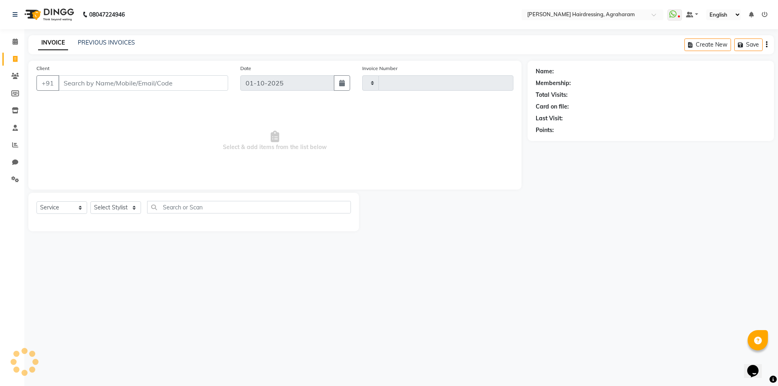
type input "3087"
select select "7962"
click at [90, 42] on link "PREVIOUS INVOICES" at bounding box center [106, 42] width 57 height 7
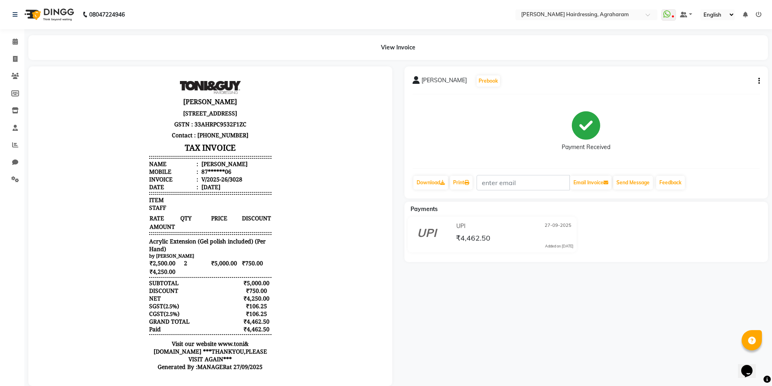
scroll to position [6, 0]
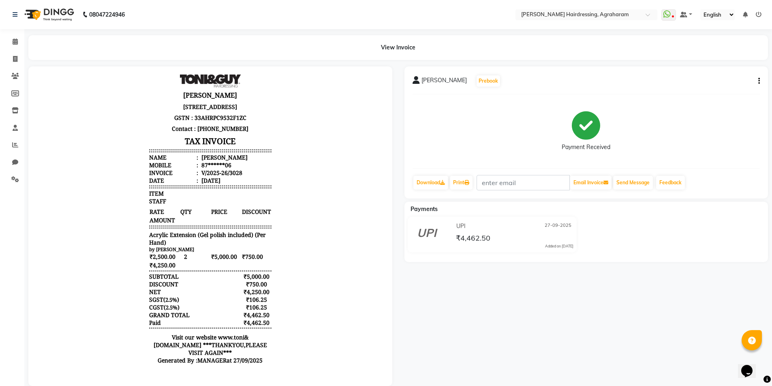
click at [468, 316] on div "JEYASUDHA J Prebook Payment Received Download Print Email Invoice Send Message …" at bounding box center [586, 226] width 376 height 320
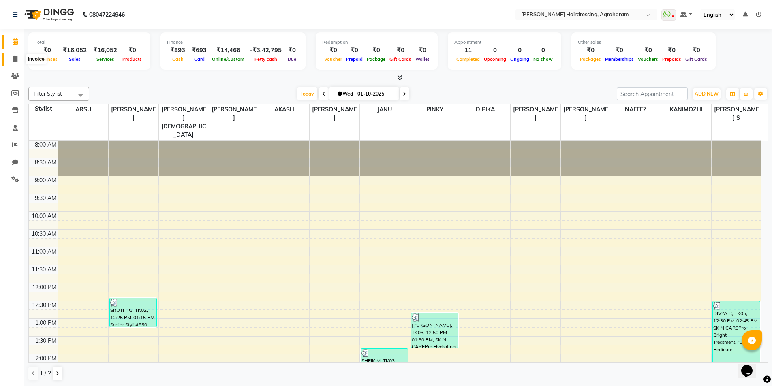
click at [13, 56] on icon at bounding box center [15, 59] width 4 height 6
select select "service"
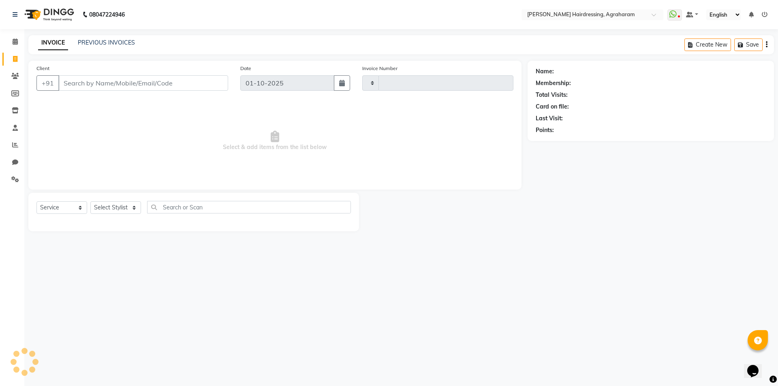
type input "3087"
select select "7962"
click at [102, 40] on link "PREVIOUS INVOICES" at bounding box center [106, 42] width 57 height 7
